Goal: Information Seeking & Learning: Learn about a topic

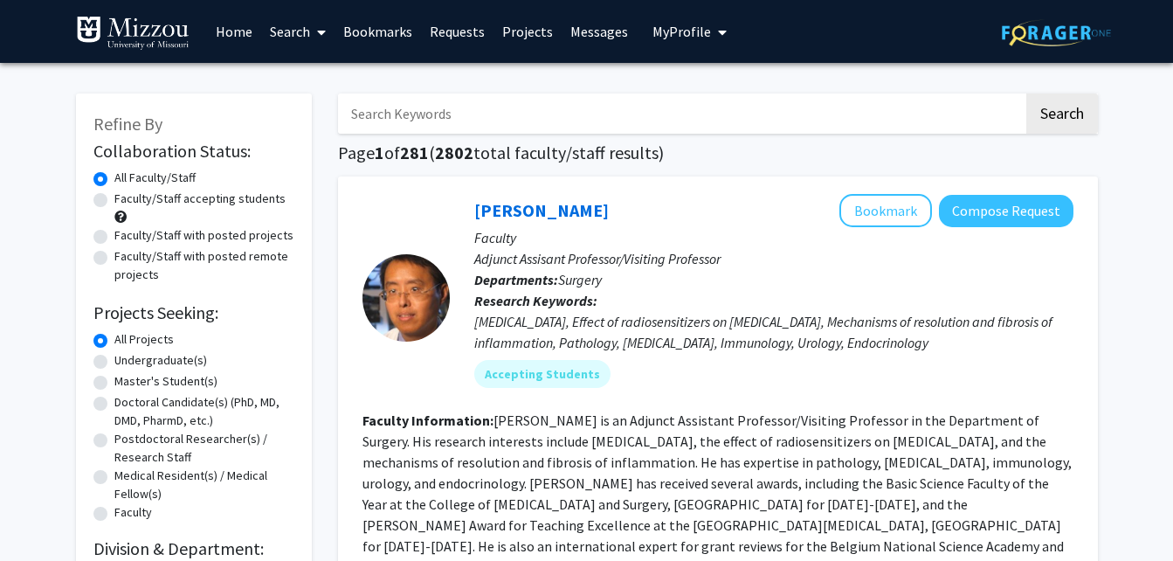
click at [580, 24] on link "Messages" at bounding box center [599, 31] width 75 height 61
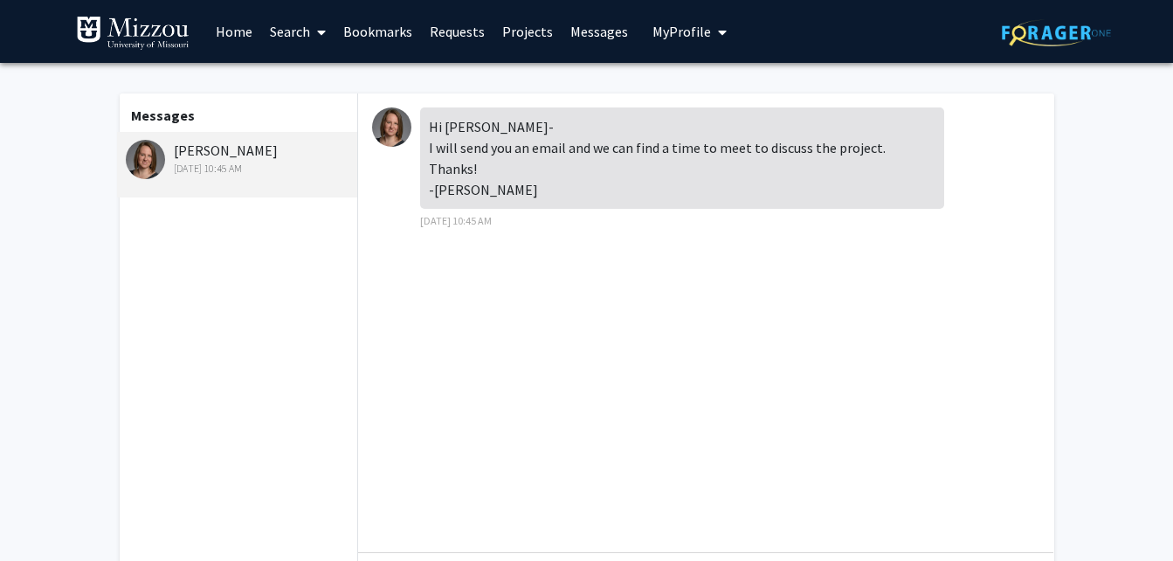
click at [241, 149] on div "[PERSON_NAME] [DATE] 10:45 AM" at bounding box center [240, 158] width 228 height 37
click at [303, 30] on link "Search" at bounding box center [297, 31] width 73 height 61
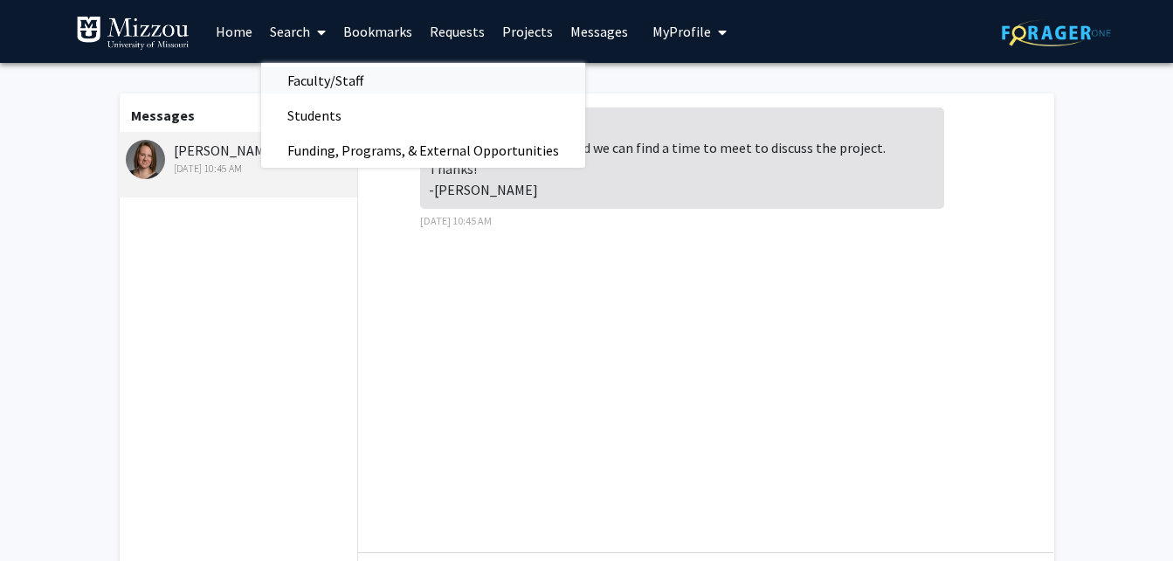
click at [321, 87] on span "Faculty/Staff" at bounding box center [325, 80] width 128 height 35
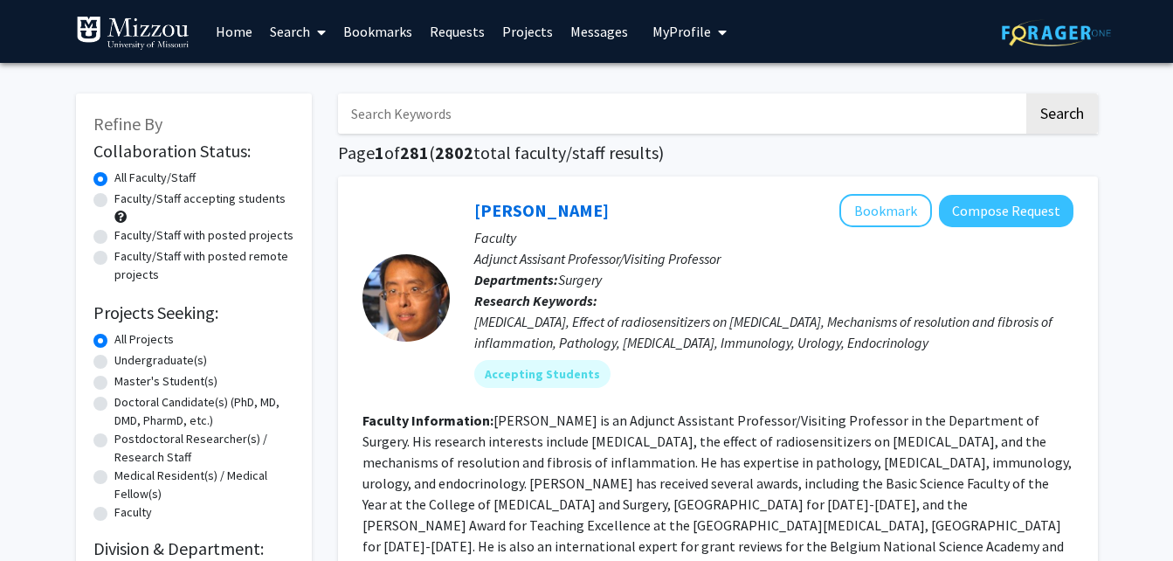
click at [389, 115] on input "Search Keywords" at bounding box center [681, 113] width 686 height 40
type input "walport"
click at [1063, 112] on button "Search" at bounding box center [1062, 113] width 72 height 40
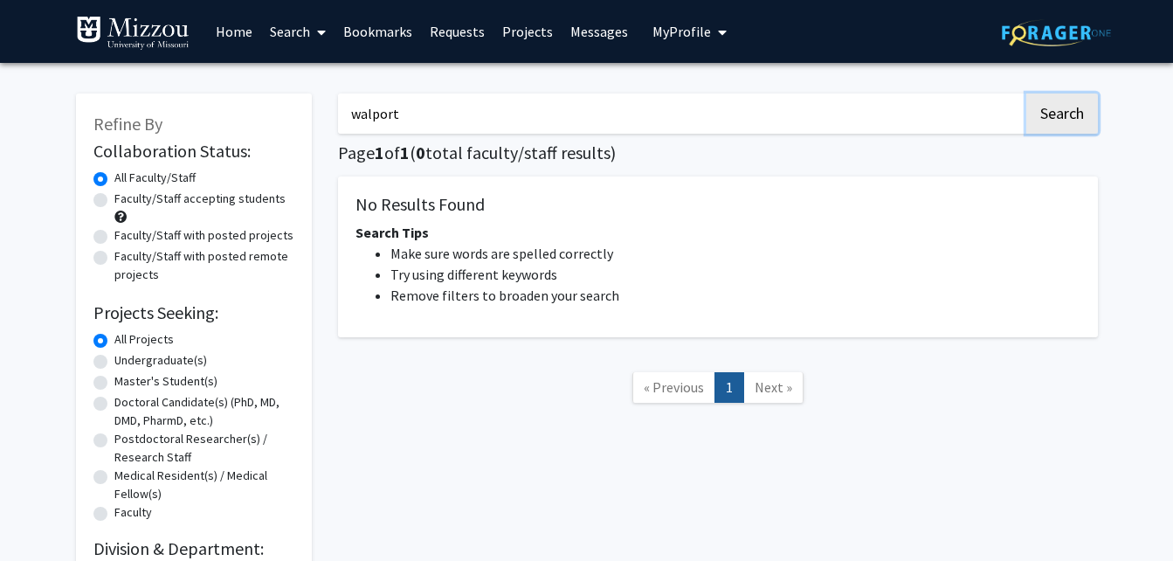
scroll to position [133, 0]
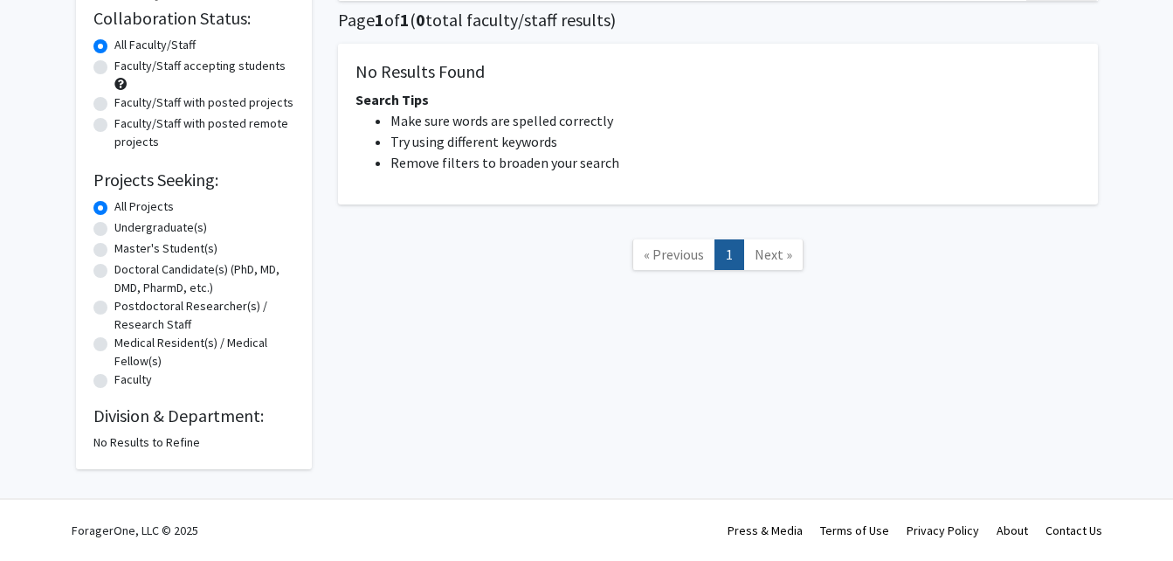
click at [153, 227] on label "Undergraduate(s)" at bounding box center [160, 227] width 93 height 18
click at [126, 227] on input "Undergraduate(s)" at bounding box center [119, 223] width 11 height 11
radio input "true"
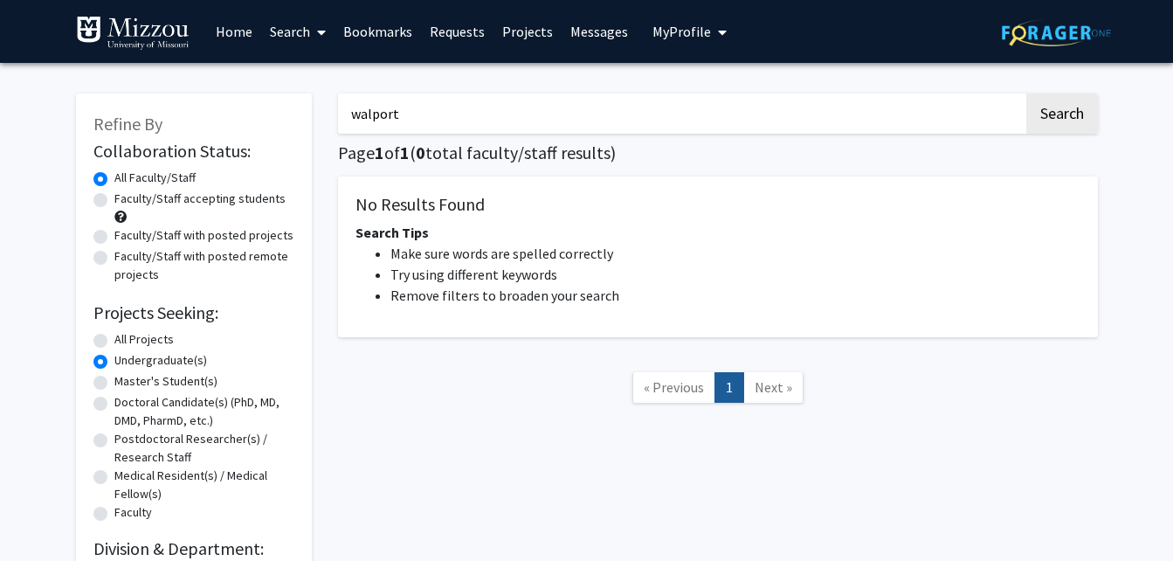
click at [851, 130] on input "walport" at bounding box center [681, 113] width 686 height 40
type input "w"
click at [500, 449] on div "Search Page 1 of 1 ( 0 total faculty/staff results) No Results Found Search Tip…" at bounding box center [718, 339] width 786 height 526
click at [1051, 99] on button "Search" at bounding box center [1062, 113] width 72 height 40
radio input "true"
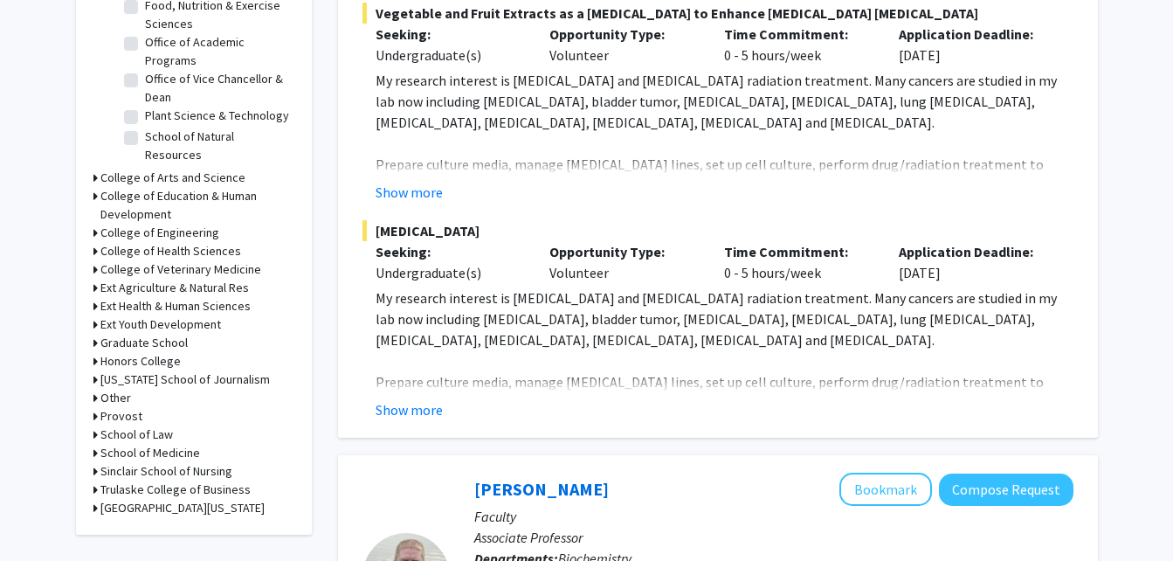
scroll to position [610, 0]
click at [179, 248] on h3 "College of Health Sciences" at bounding box center [170, 250] width 141 height 18
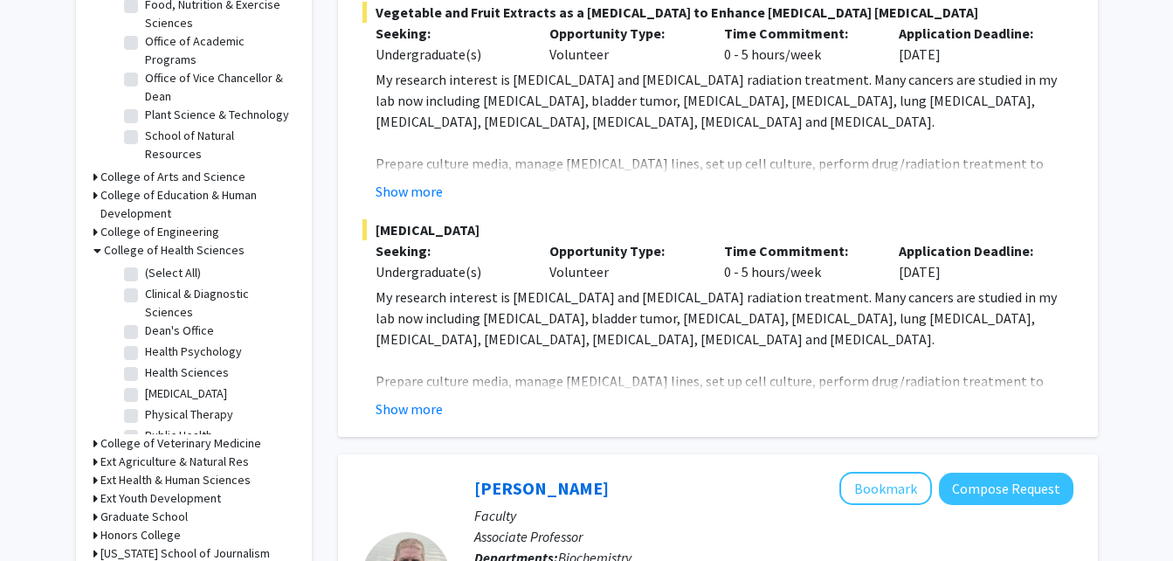
click at [182, 265] on label "(Select All)" at bounding box center [173, 273] width 56 height 18
click at [156, 265] on input "(Select All)" at bounding box center [150, 269] width 11 height 11
checkbox input "true"
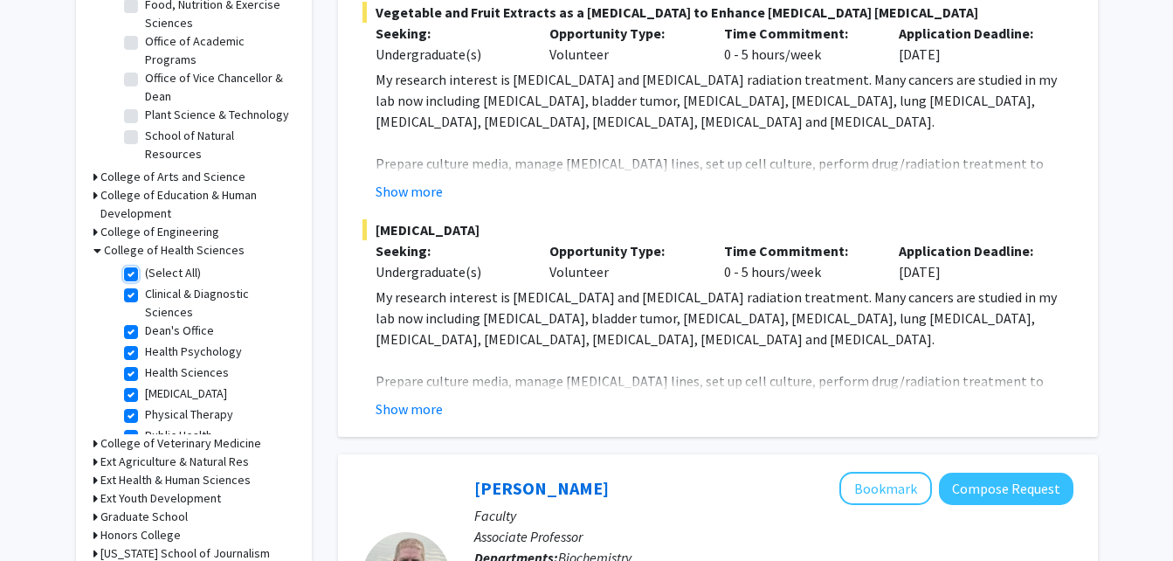
checkbox input "true"
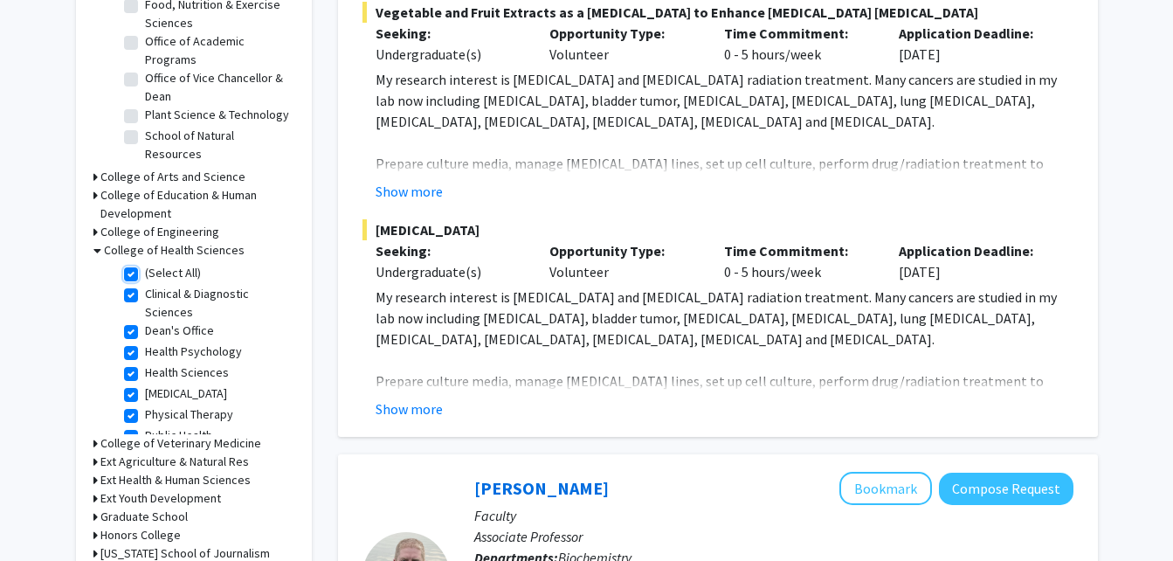
checkbox input "true"
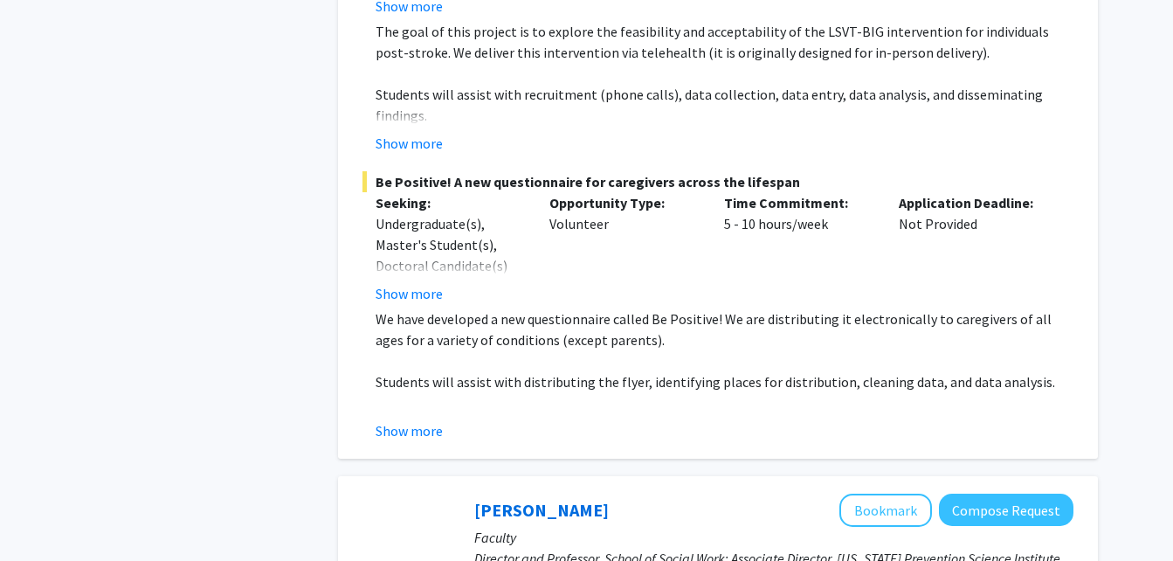
scroll to position [1278, 0]
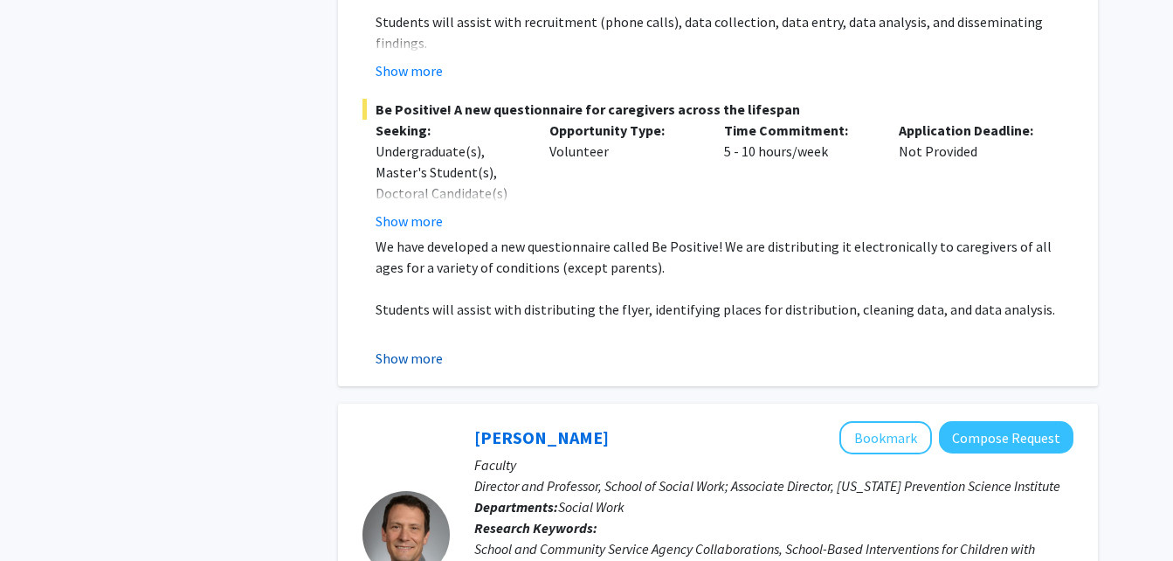
click at [396, 355] on button "Show more" at bounding box center [409, 358] width 67 height 21
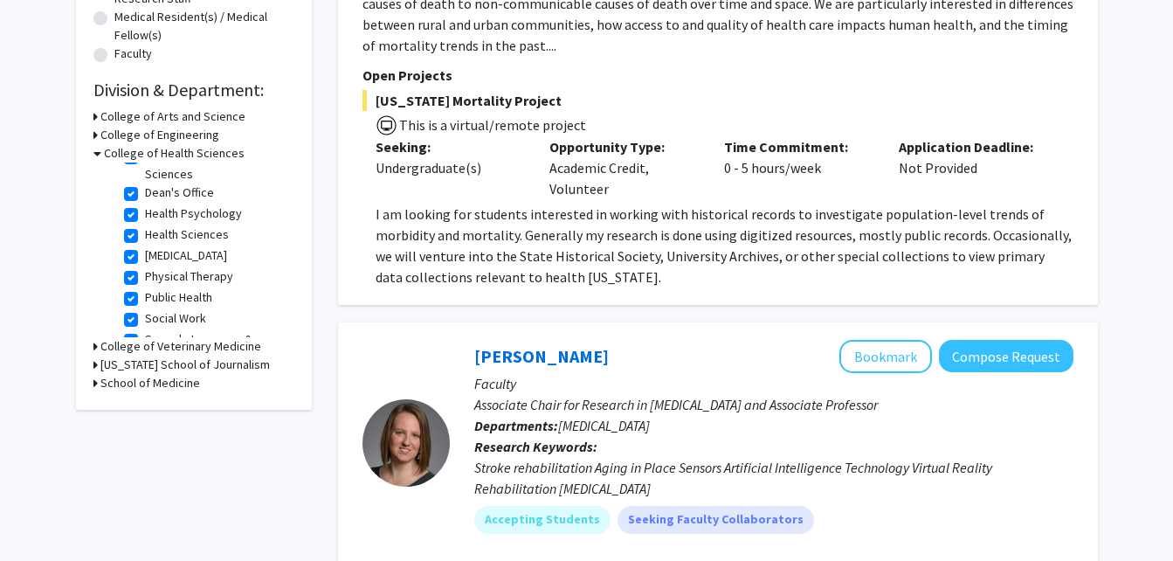
scroll to position [0, 0]
click at [156, 170] on label "(Select All)" at bounding box center [173, 176] width 56 height 18
click at [156, 170] on input "(Select All)" at bounding box center [150, 172] width 11 height 11
checkbox input "false"
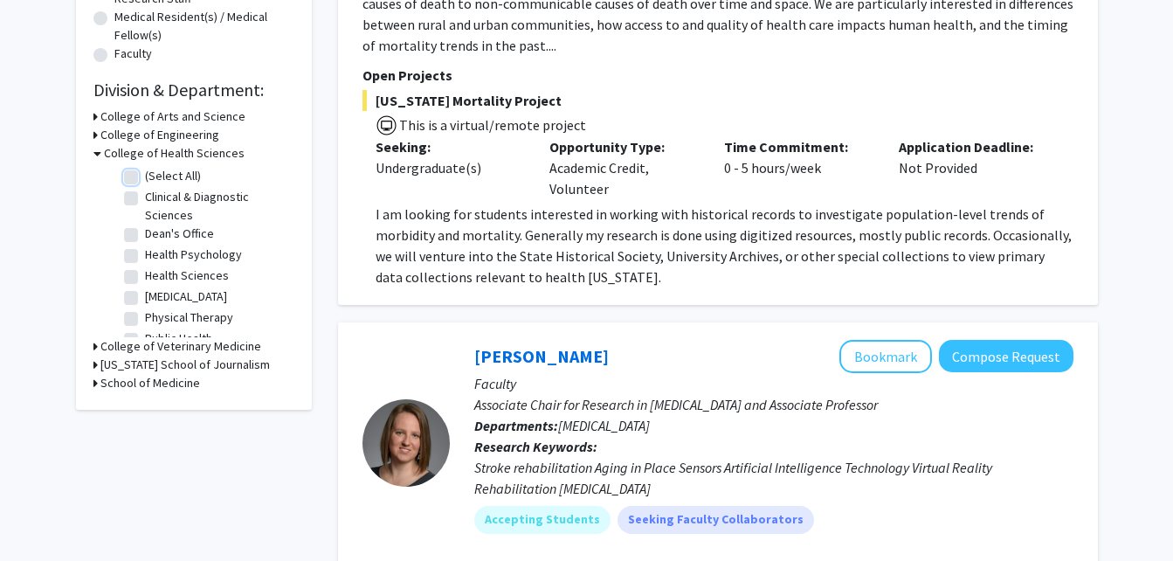
checkbox input "false"
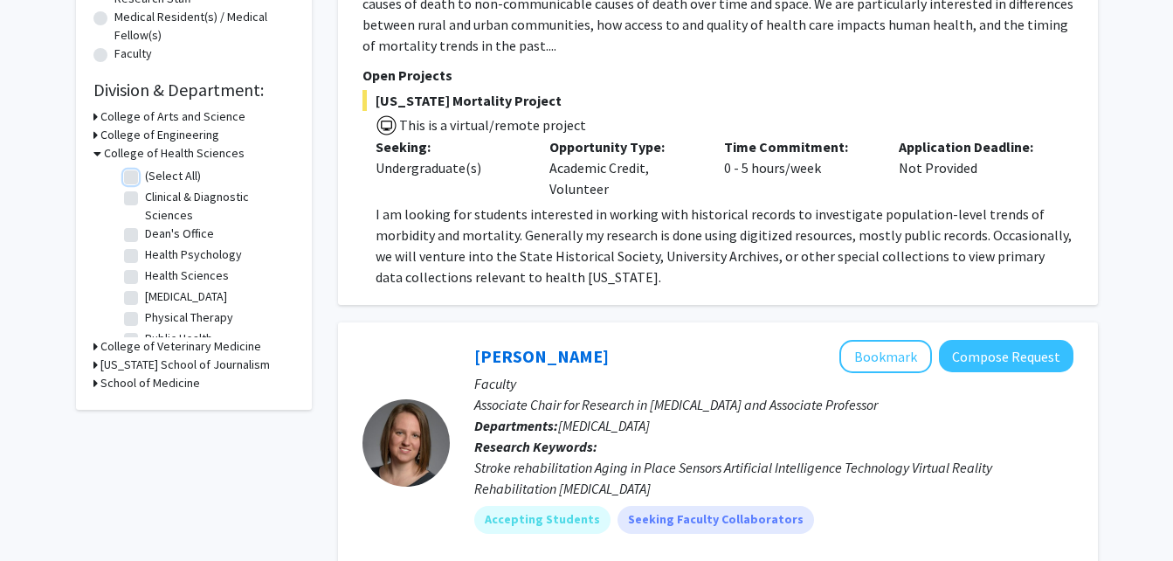
checkbox input "false"
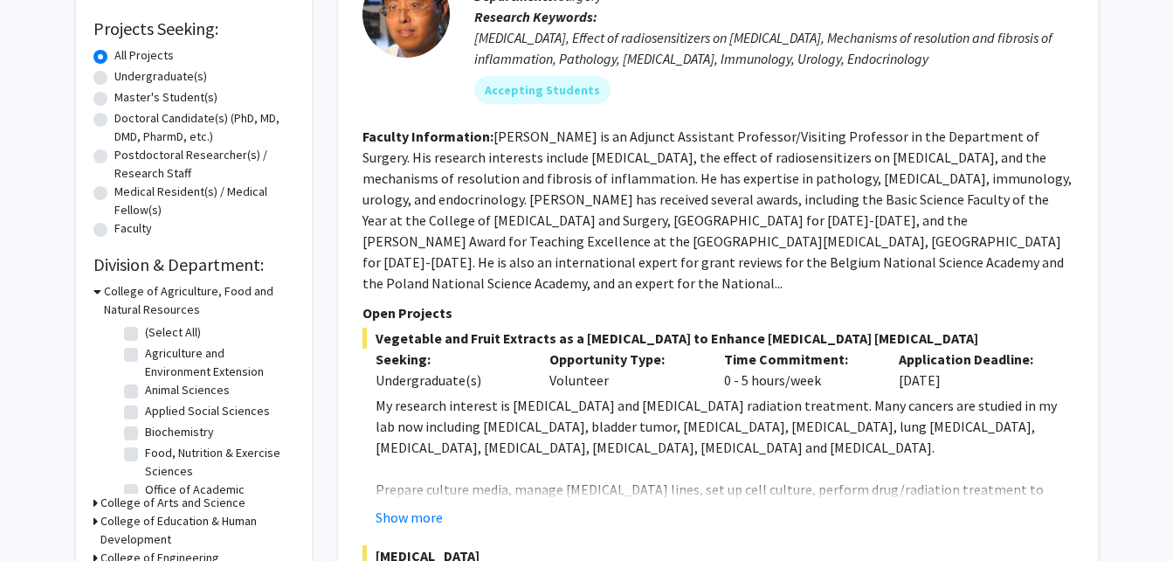
scroll to position [138, 0]
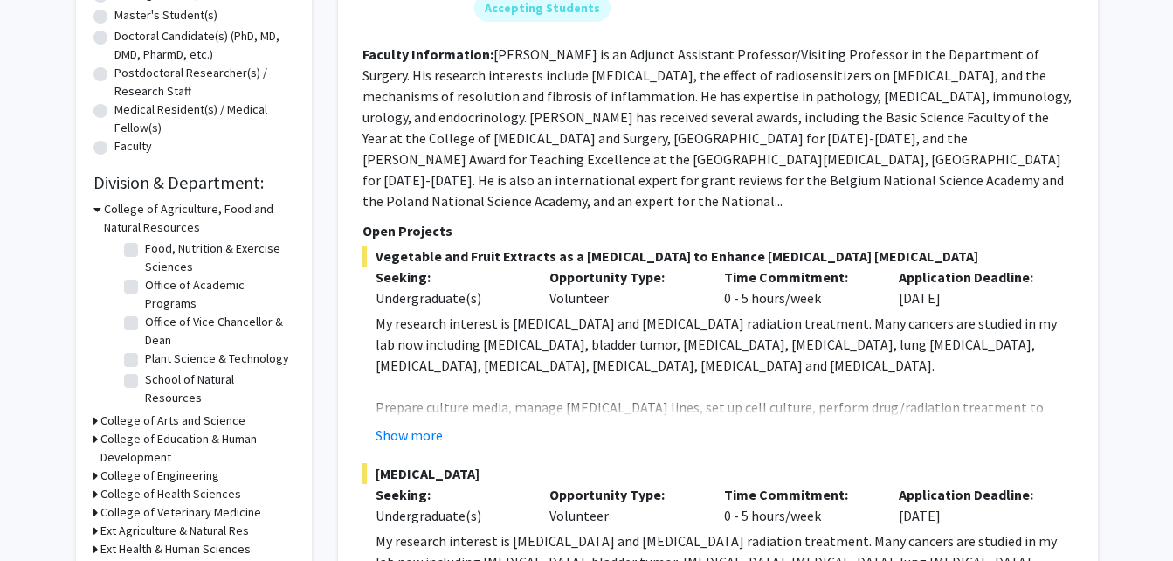
click at [197, 437] on h3 "College of Education & Human Development" at bounding box center [197, 448] width 194 height 37
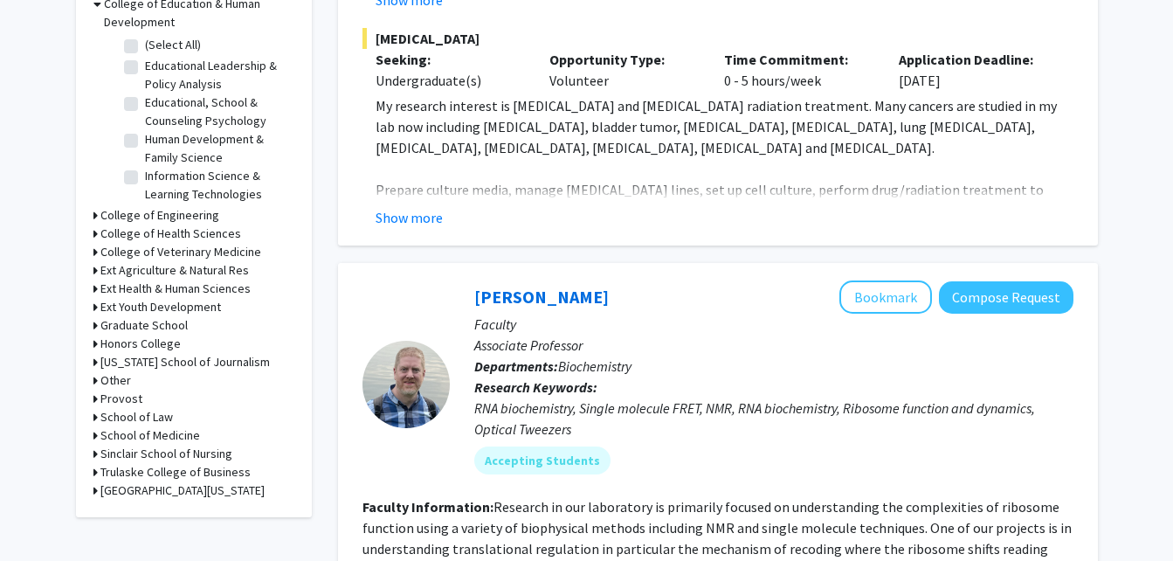
scroll to position [802, 0]
click at [201, 231] on h3 "College of Health Sciences" at bounding box center [170, 233] width 141 height 18
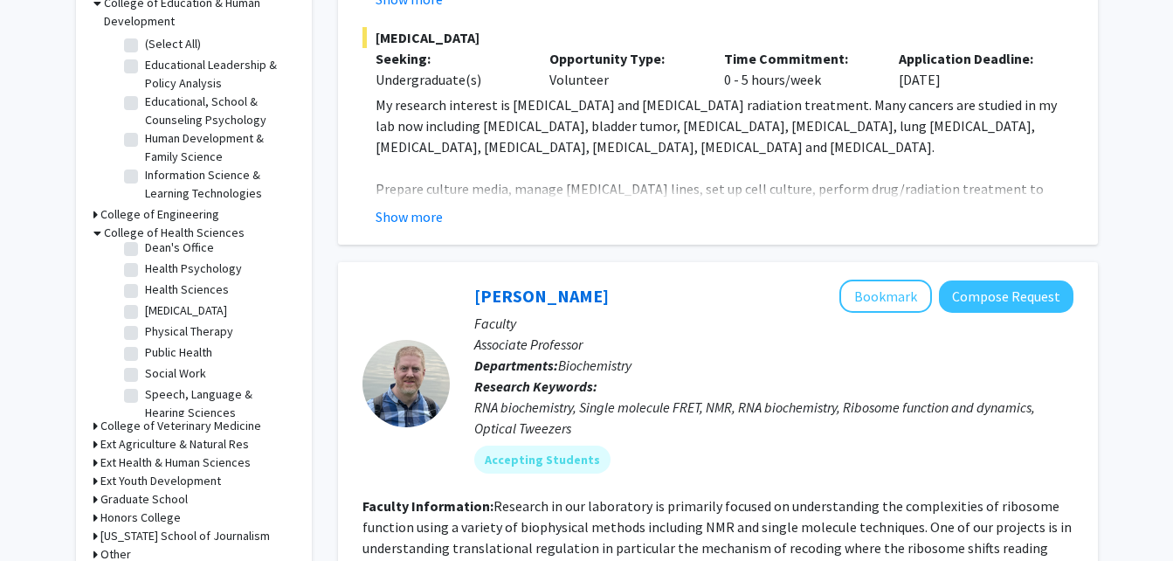
scroll to position [69, 0]
click at [173, 374] on label "Social Work" at bounding box center [175, 370] width 61 height 18
click at [156, 372] on input "Social Work" at bounding box center [150, 366] width 11 height 11
checkbox input "true"
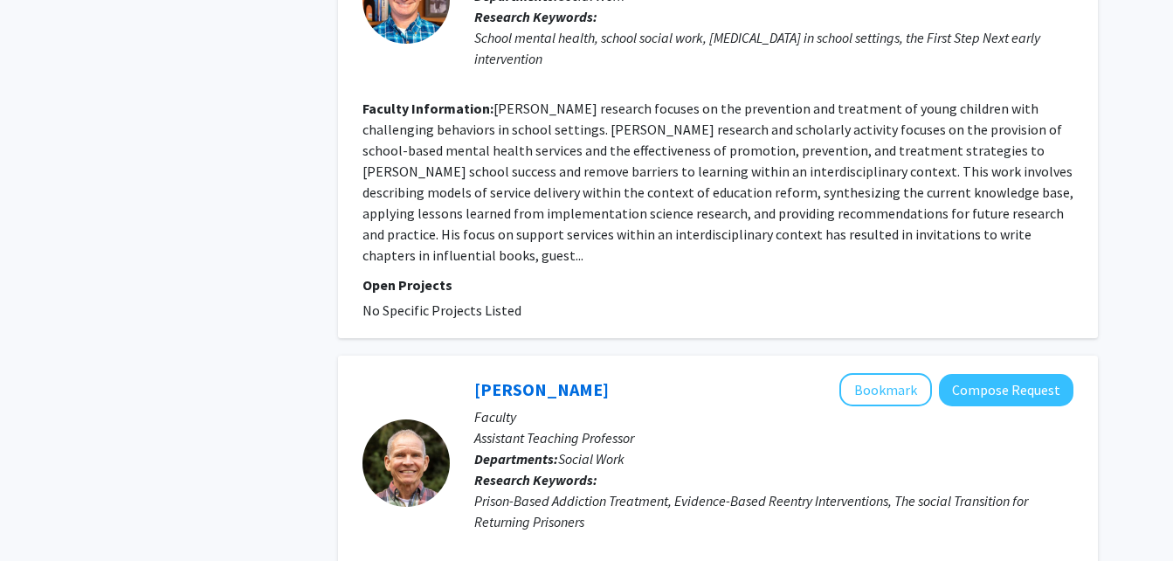
scroll to position [4231, 0]
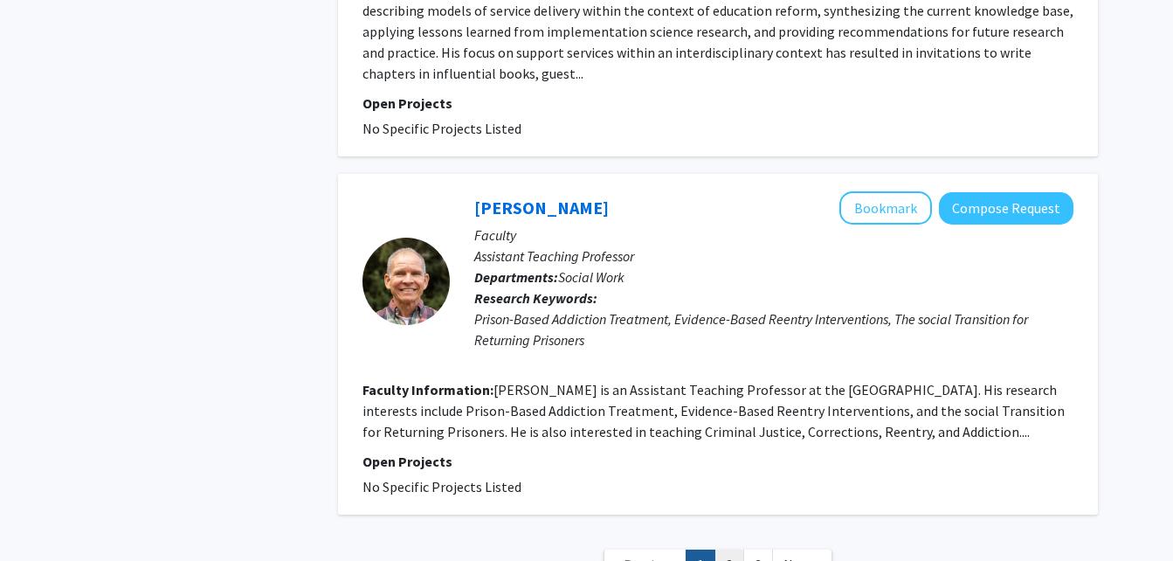
click at [734, 549] on link "2" at bounding box center [729, 564] width 30 height 31
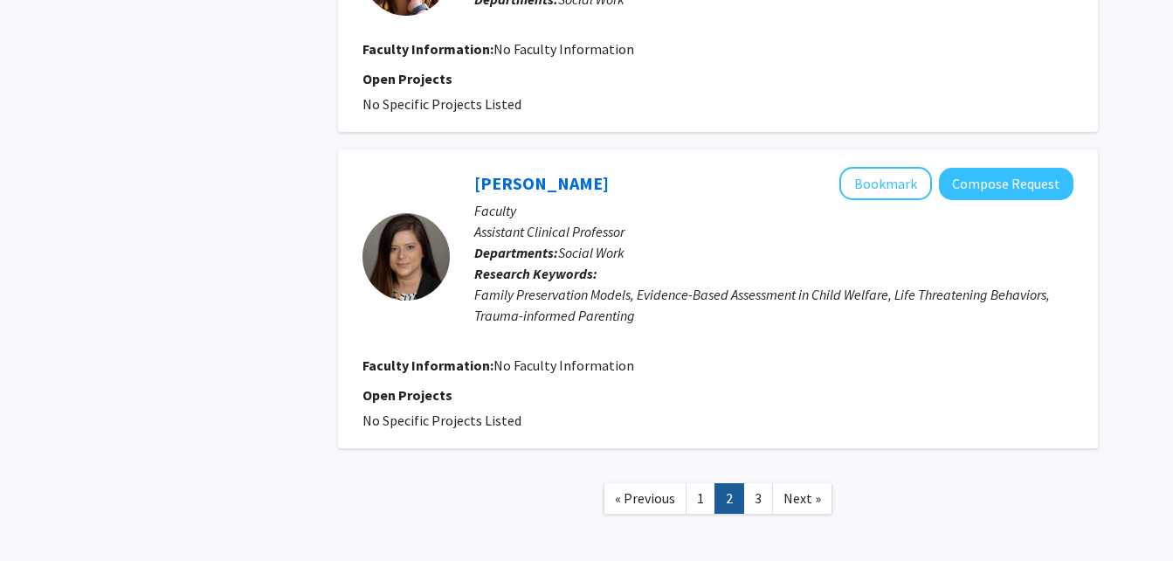
scroll to position [3363, 0]
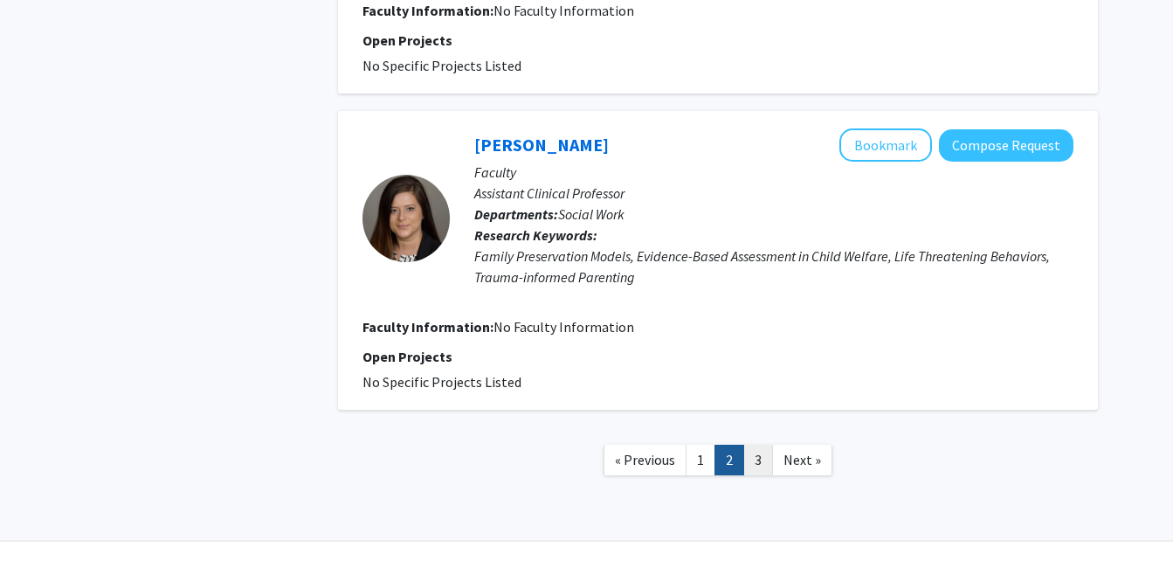
click at [759, 444] on link "3" at bounding box center [758, 459] width 30 height 31
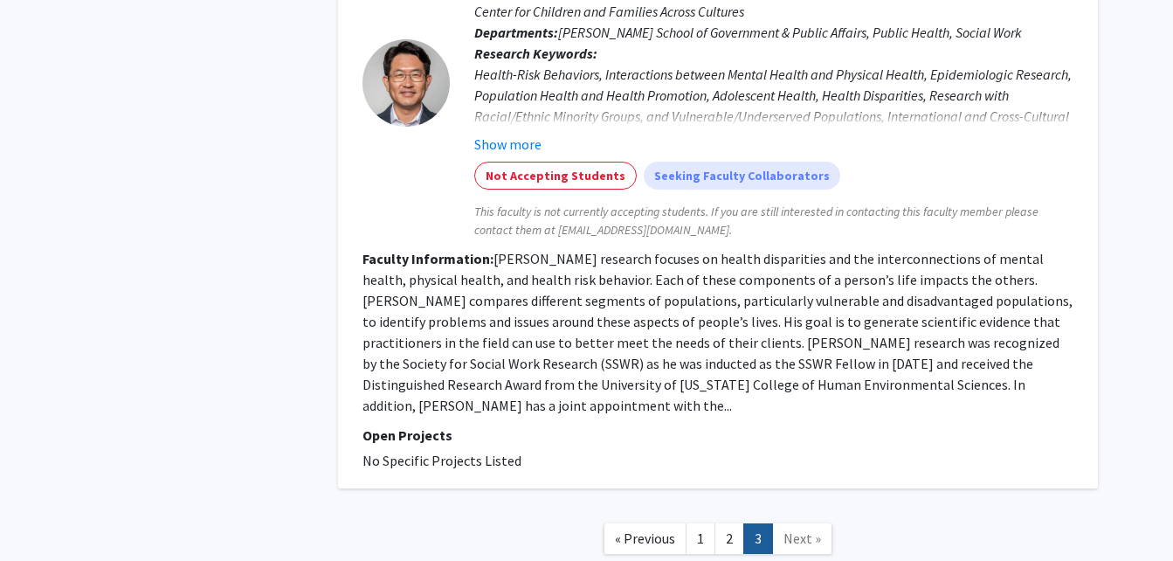
scroll to position [1468, 0]
